Goal: Information Seeking & Learning: Find specific fact

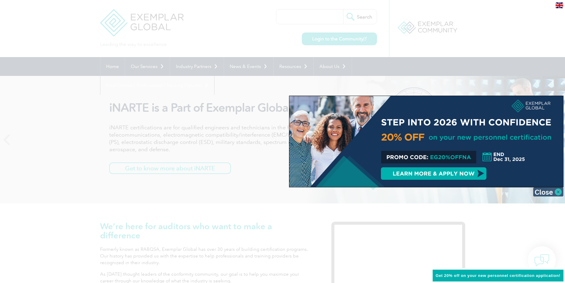
click at [558, 191] on img at bounding box center [548, 192] width 30 height 9
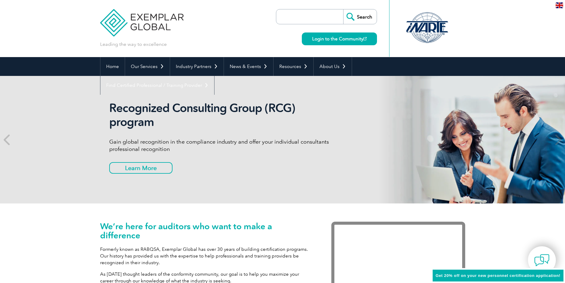
click at [301, 16] on input "search" at bounding box center [311, 16] width 64 height 15
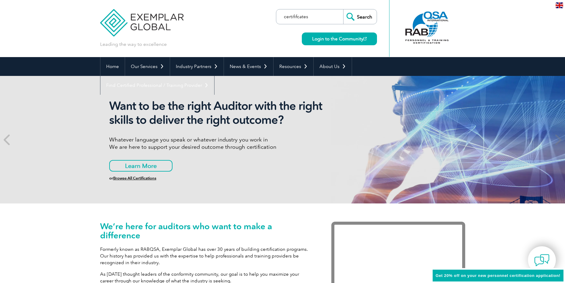
type input "certififcates"
click at [343, 9] on input "Search" at bounding box center [359, 16] width 33 height 15
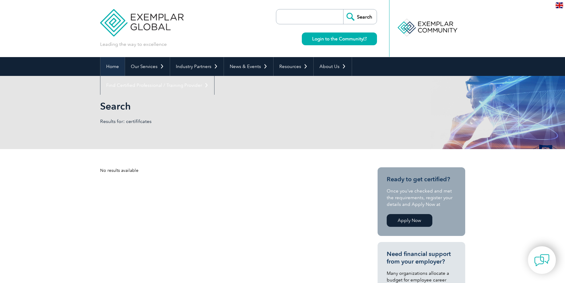
click at [110, 70] on link "Home" at bounding box center [112, 66] width 24 height 19
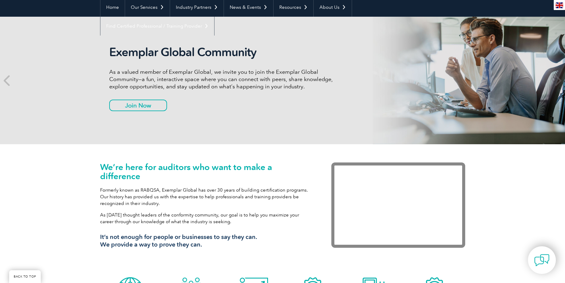
scroll to position [61, 0]
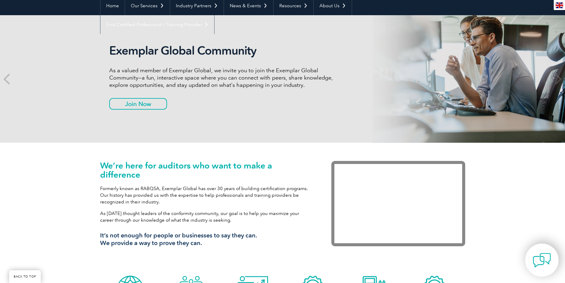
click at [542, 260] on img at bounding box center [541, 260] width 18 height 18
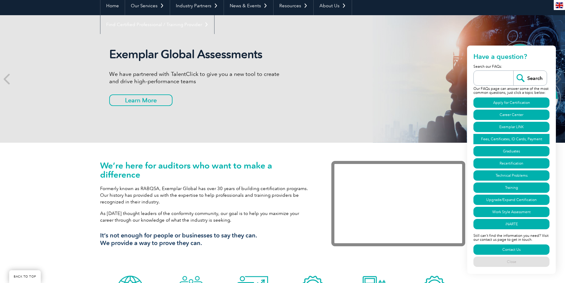
click at [503, 138] on link "Fees, Certificates, ID Cards, Payment" at bounding box center [511, 139] width 76 height 10
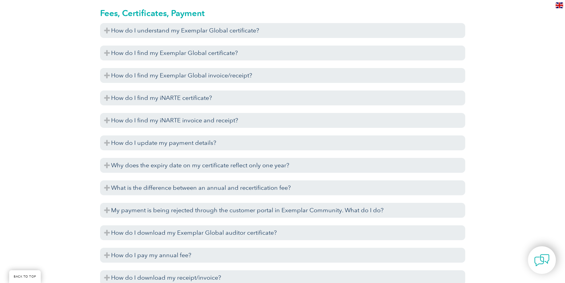
scroll to position [1417, 0]
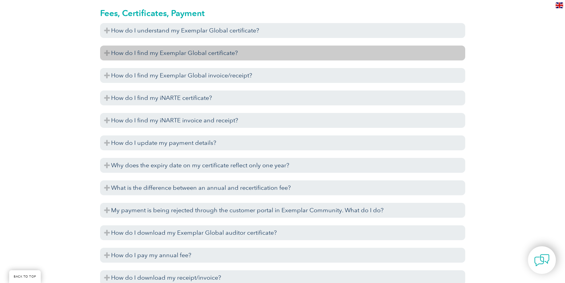
click at [155, 52] on h3 "How do I find my Exemplar Global certificate?" at bounding box center [282, 53] width 365 height 15
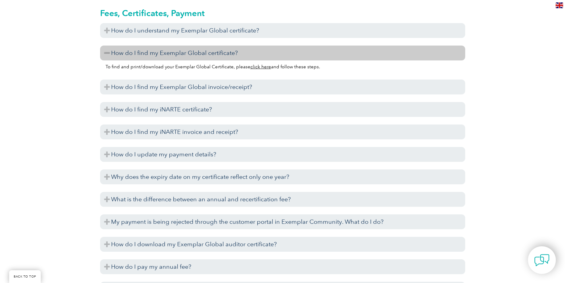
click at [257, 67] on link "click here" at bounding box center [260, 66] width 21 height 5
